Goal: Information Seeking & Learning: Find specific fact

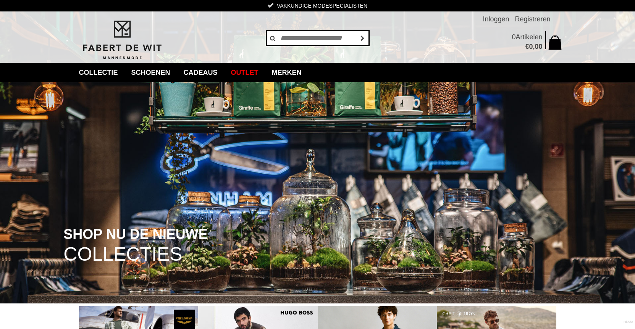
click at [293, 37] on input "text" at bounding box center [317, 38] width 103 height 15
type input "**********"
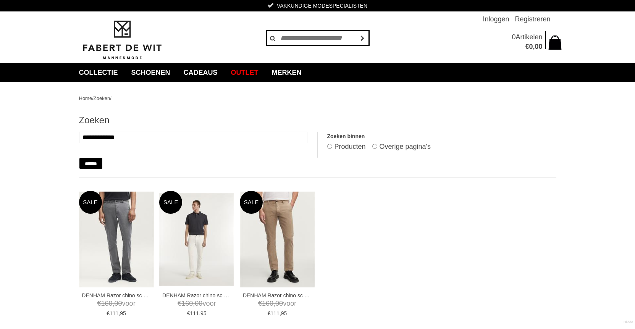
click at [302, 39] on input "text" at bounding box center [317, 38] width 103 height 15
type input "**********"
